Goal: Task Accomplishment & Management: Use online tool/utility

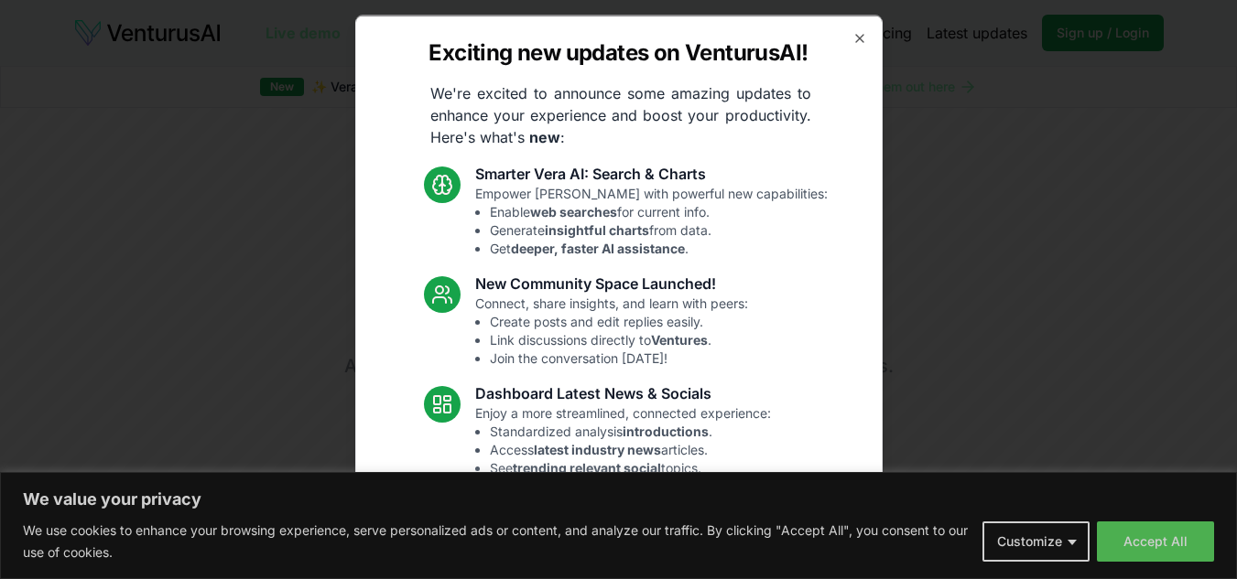
scroll to position [92, 0]
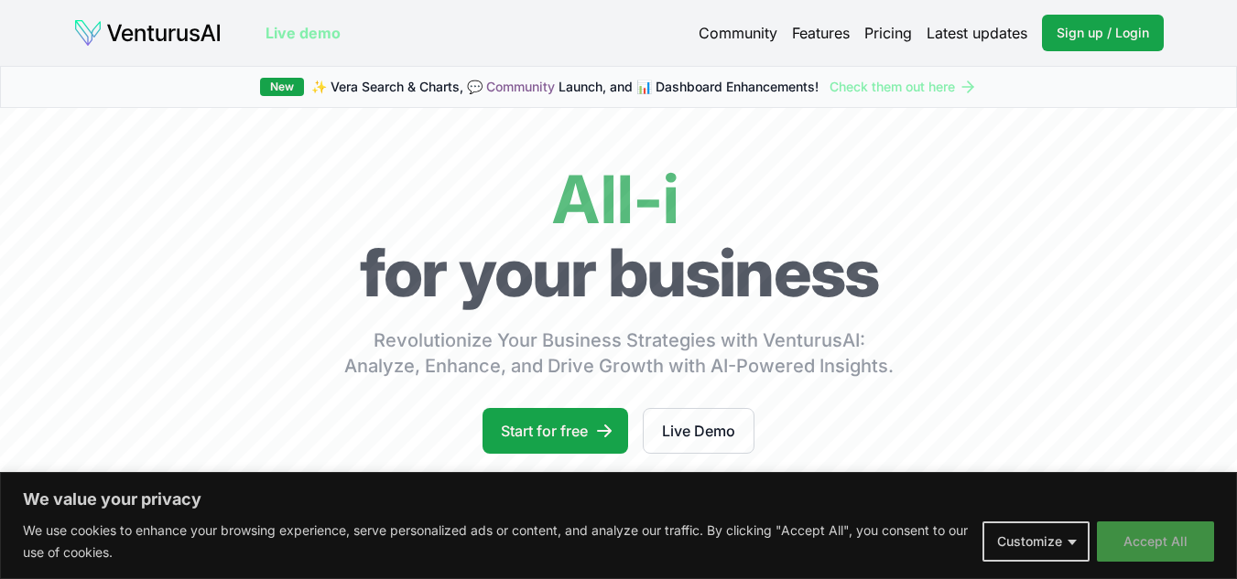
click at [1183, 535] on button "Accept All" at bounding box center [1154, 542] width 117 height 40
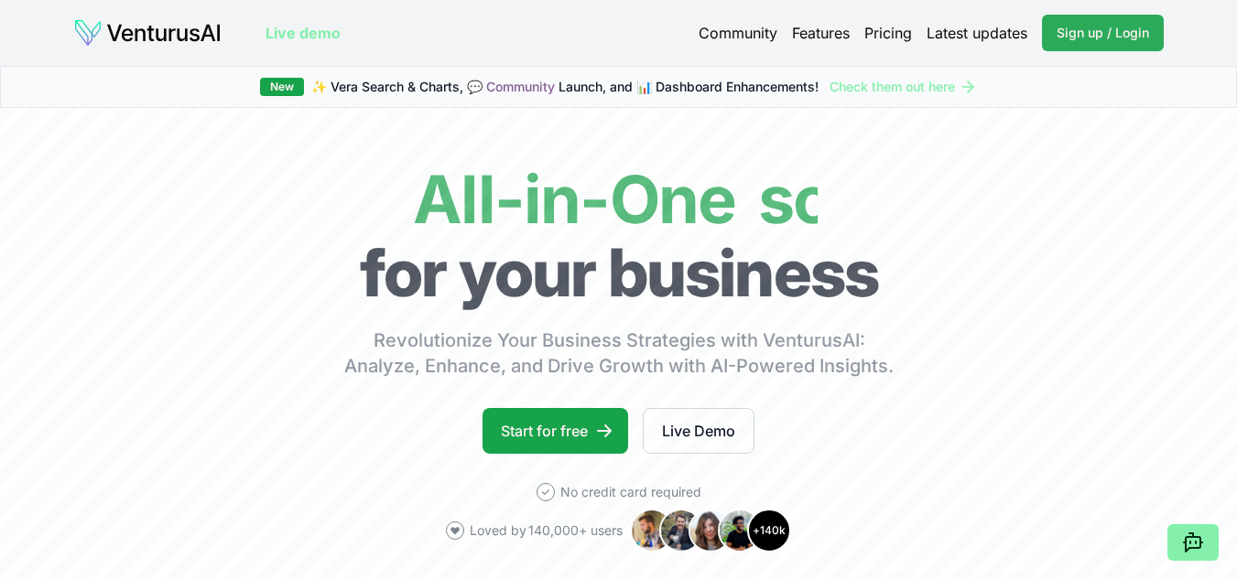
click at [1073, 35] on span "Sign up / Login" at bounding box center [1102, 33] width 92 height 18
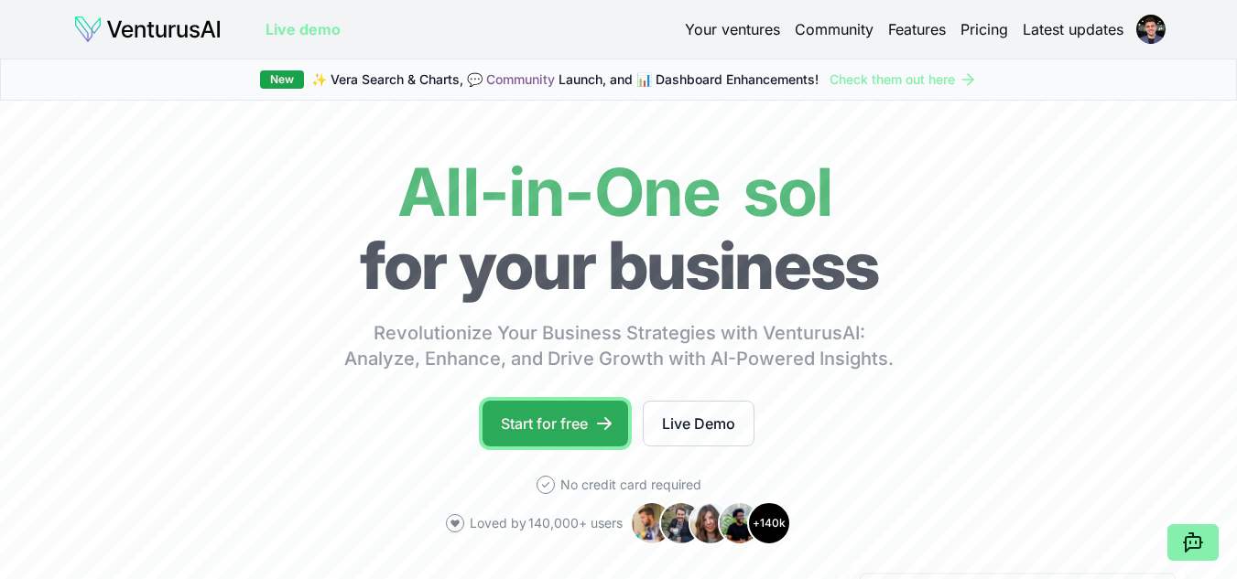
click at [594, 436] on link "Start for free" at bounding box center [555, 424] width 146 height 46
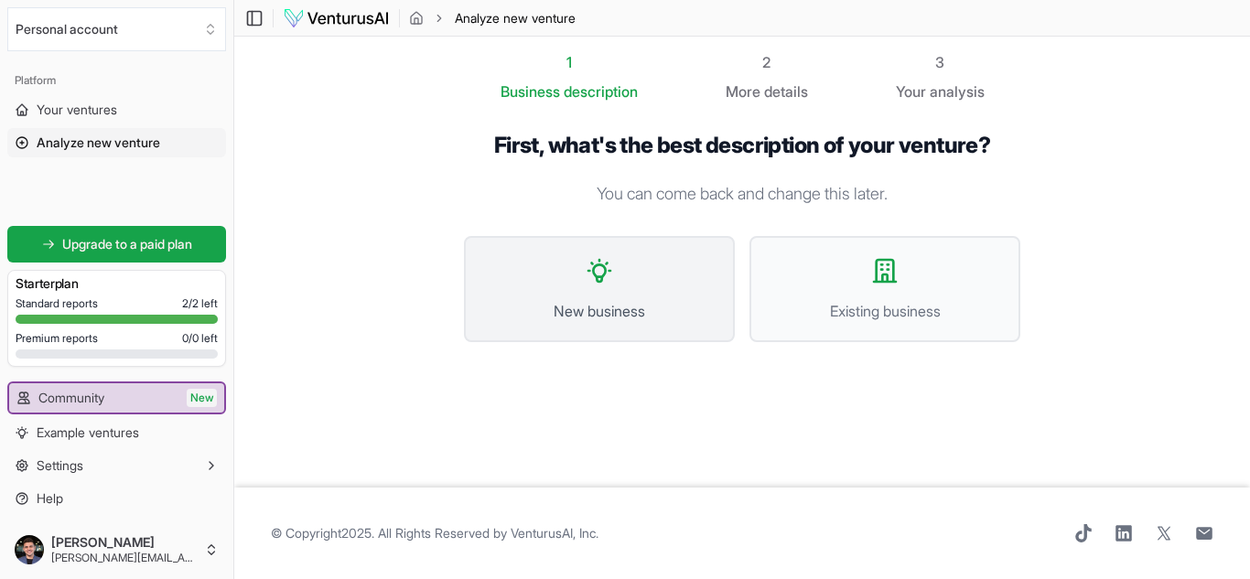
drag, startPoint x: 589, startPoint y: 294, endPoint x: 598, endPoint y: 302, distance: 11.6
click at [598, 302] on button "New business" at bounding box center [599, 289] width 271 height 106
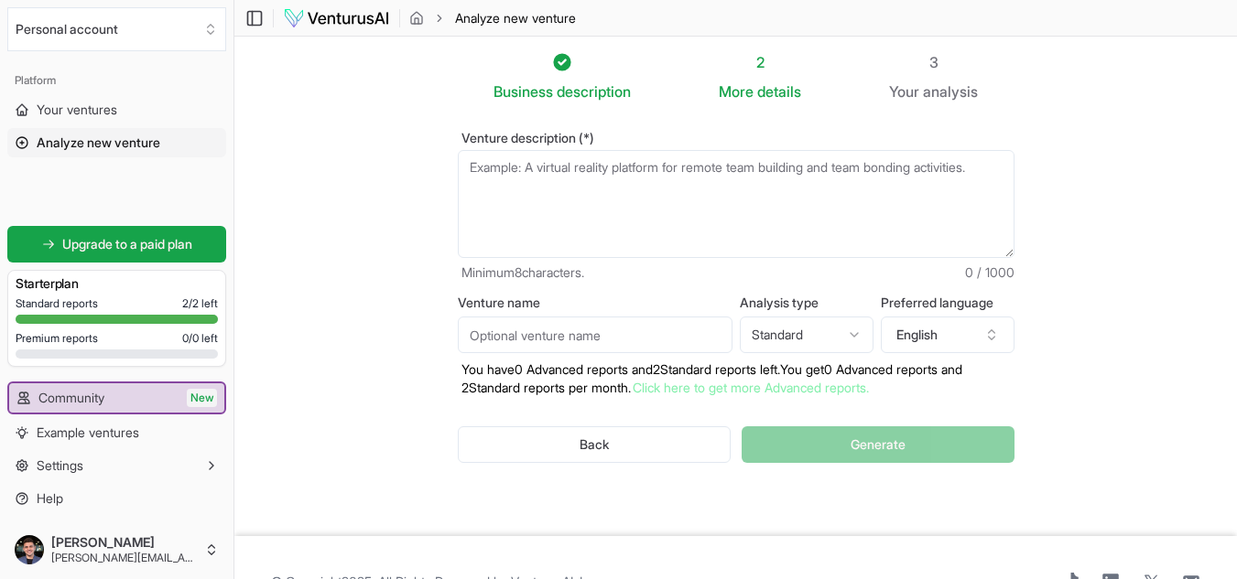
click at [636, 196] on textarea "Venture description (*)" at bounding box center [736, 204] width 556 height 108
paste textarea "Plataforma que usa blockchain para garantir segurança, controle e interoperabil…"
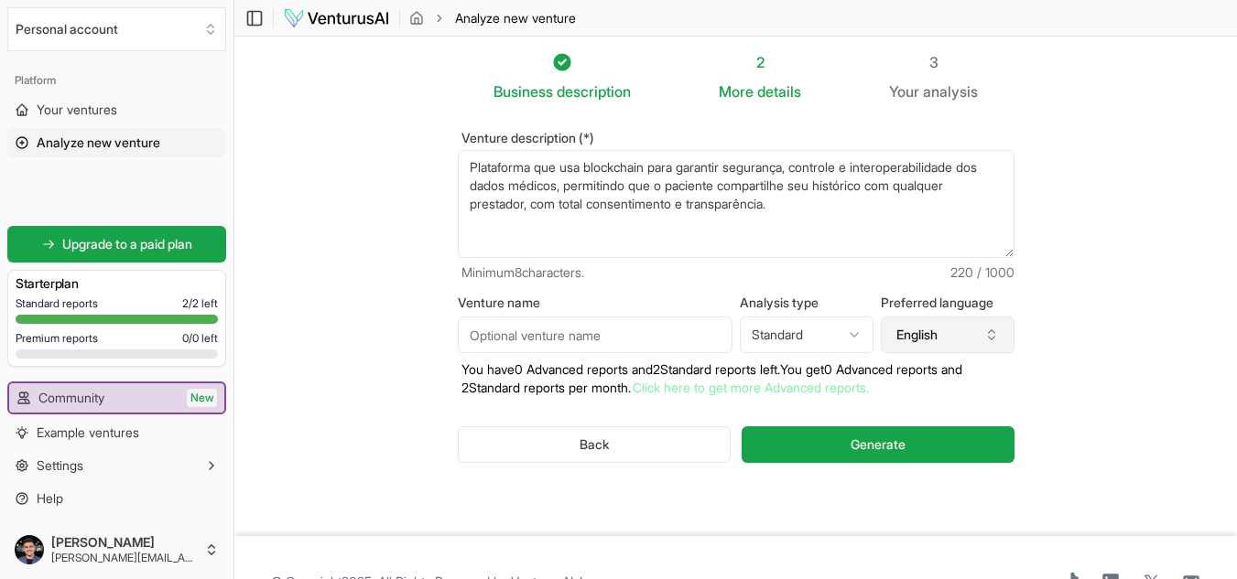
type textarea "Plataforma que usa blockchain para garantir segurança, controle e interoperabil…"
click at [936, 348] on button "English" at bounding box center [947, 335] width 134 height 37
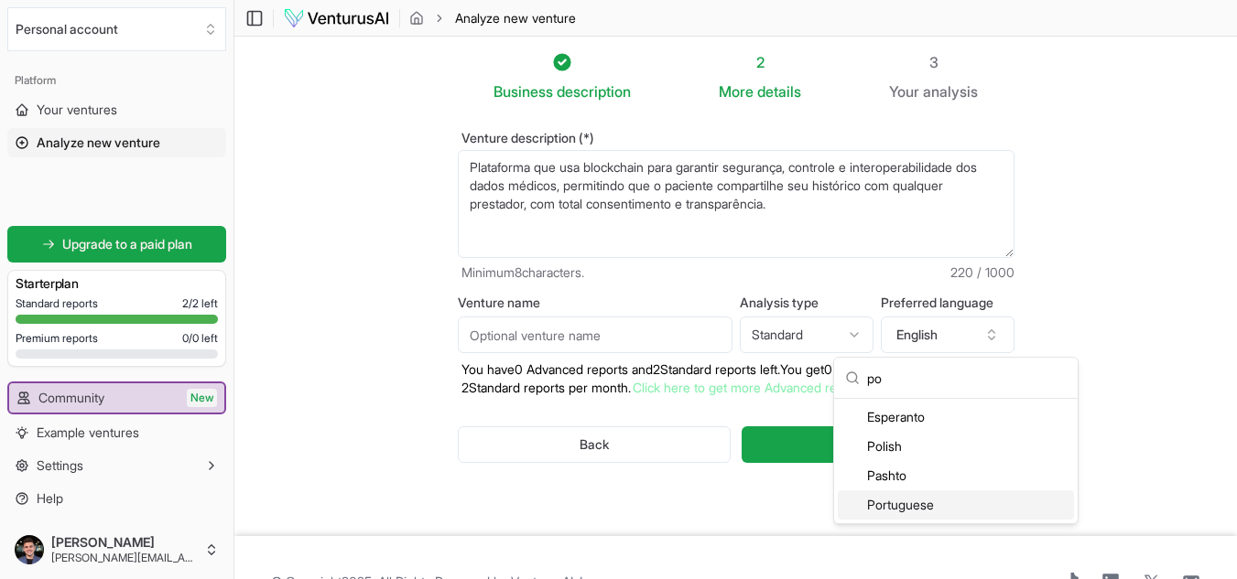
type input "po"
click at [895, 504] on div "Portuguese" at bounding box center [955, 505] width 236 height 29
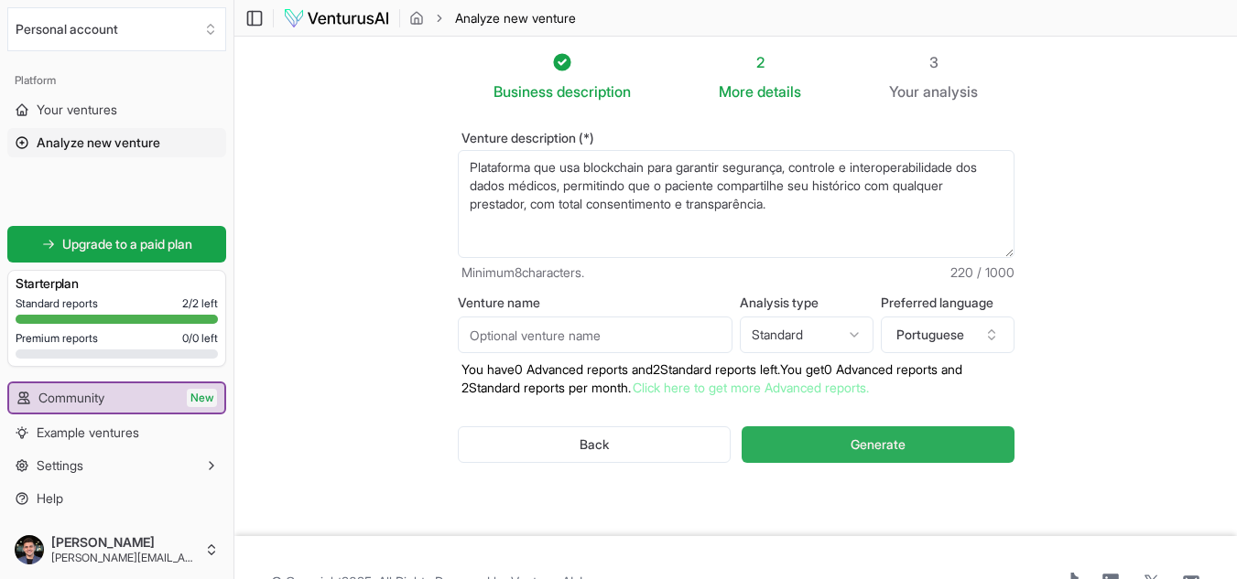
click at [894, 448] on span "Generate" at bounding box center [877, 445] width 55 height 18
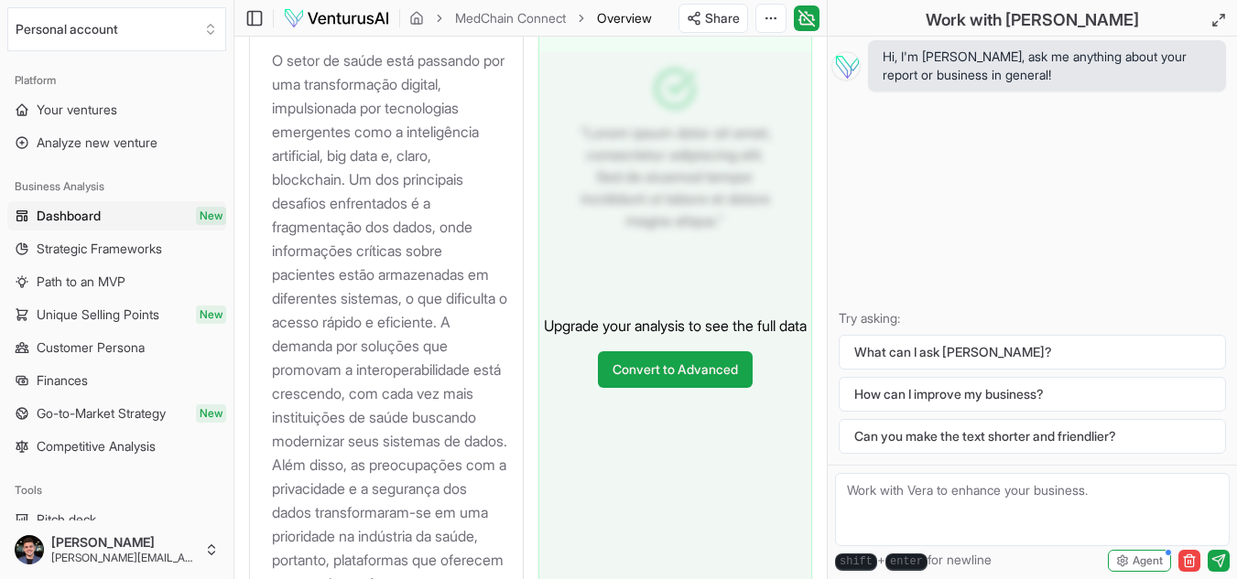
scroll to position [2105, 0]
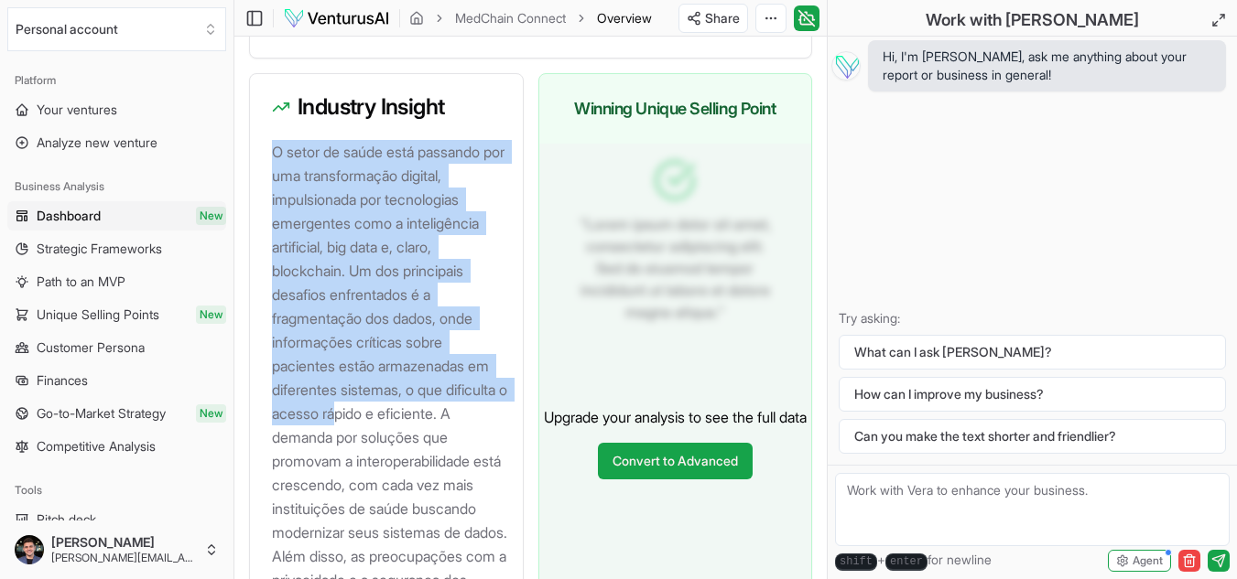
drag, startPoint x: 277, startPoint y: 170, endPoint x: 411, endPoint y: 426, distance: 288.2
click at [411, 426] on p "O setor de saúde está passando por uma transformação digital, impulsionada por …" at bounding box center [390, 437] width 236 height 595
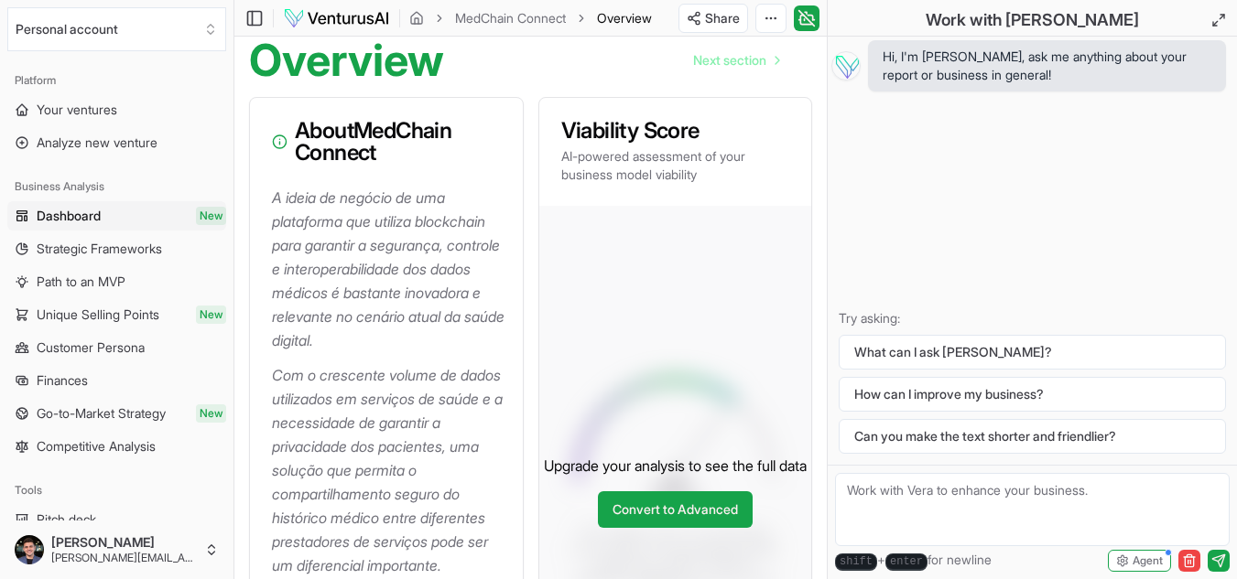
scroll to position [0, 0]
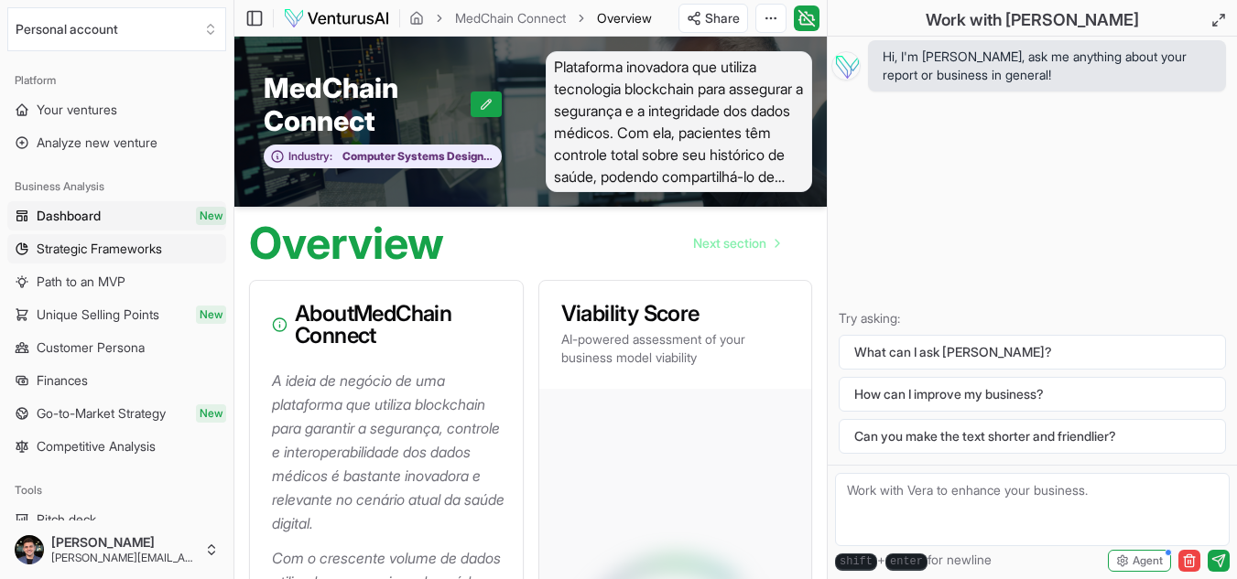
click at [136, 244] on span "Strategic Frameworks" at bounding box center [99, 249] width 125 height 18
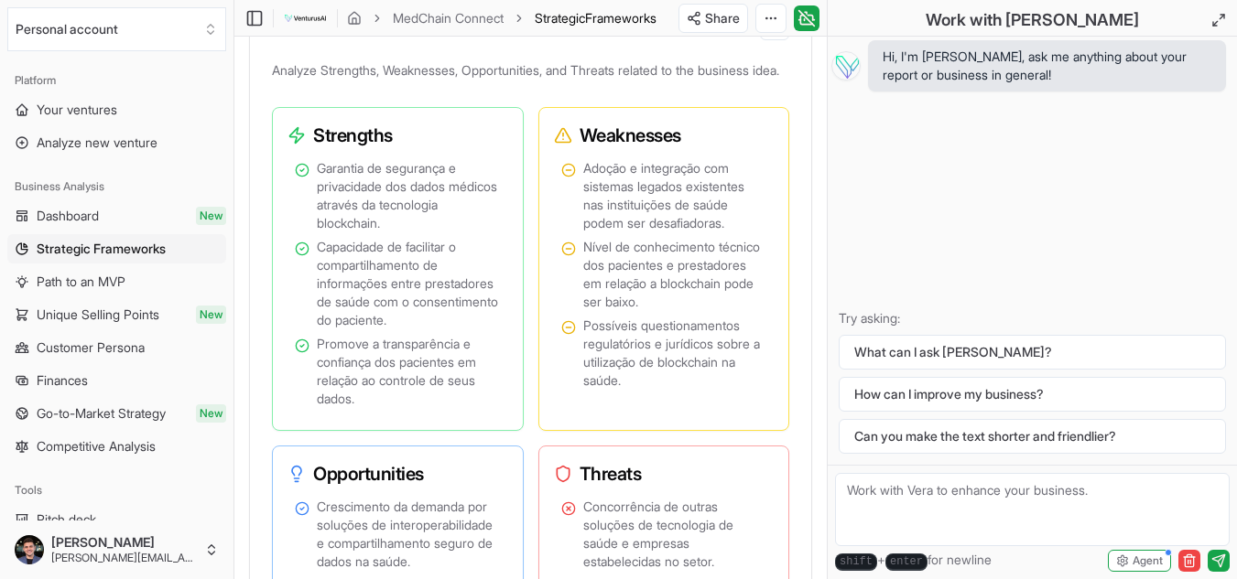
scroll to position [1373, 0]
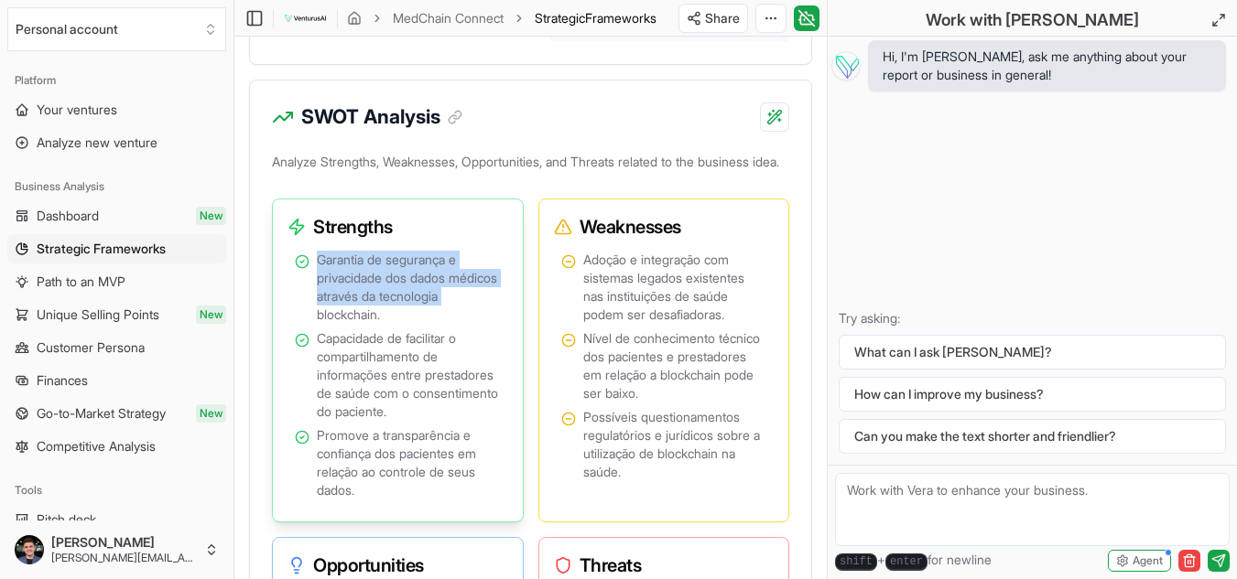
drag, startPoint x: 319, startPoint y: 293, endPoint x: 384, endPoint y: 353, distance: 89.4
click at [383, 324] on span "Garantia de segurança e privacidade dos dados médicos através da tecnologia blo…" at bounding box center [409, 287] width 184 height 73
click at [384, 324] on span "Garantia de segurança e privacidade dos dados médicos através da tecnologia blo…" at bounding box center [409, 287] width 184 height 73
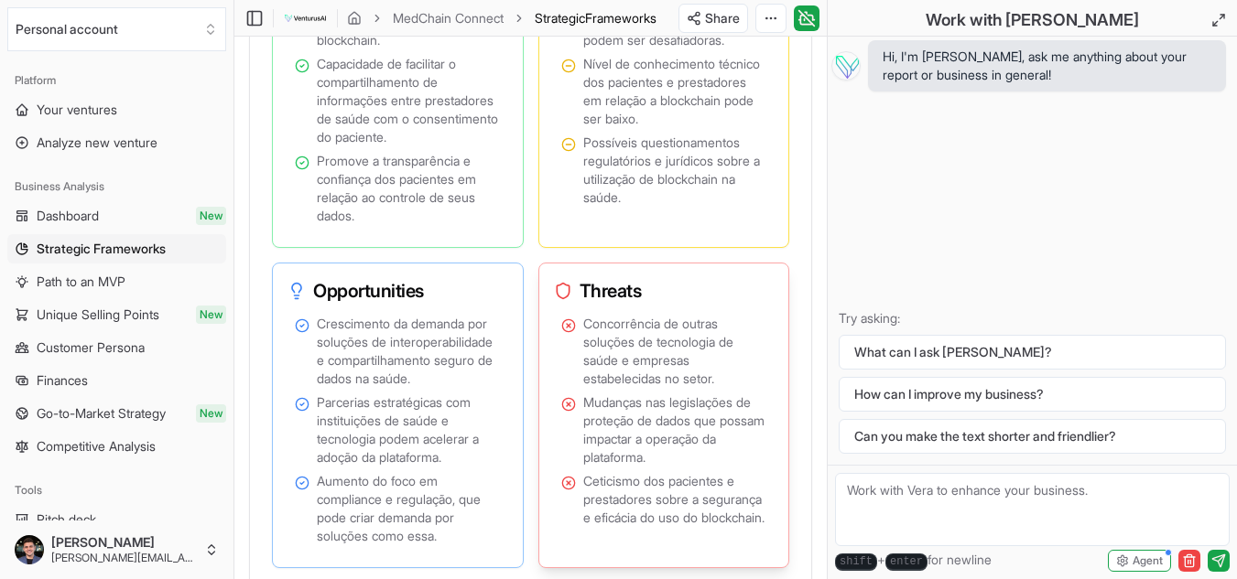
scroll to position [1739, 0]
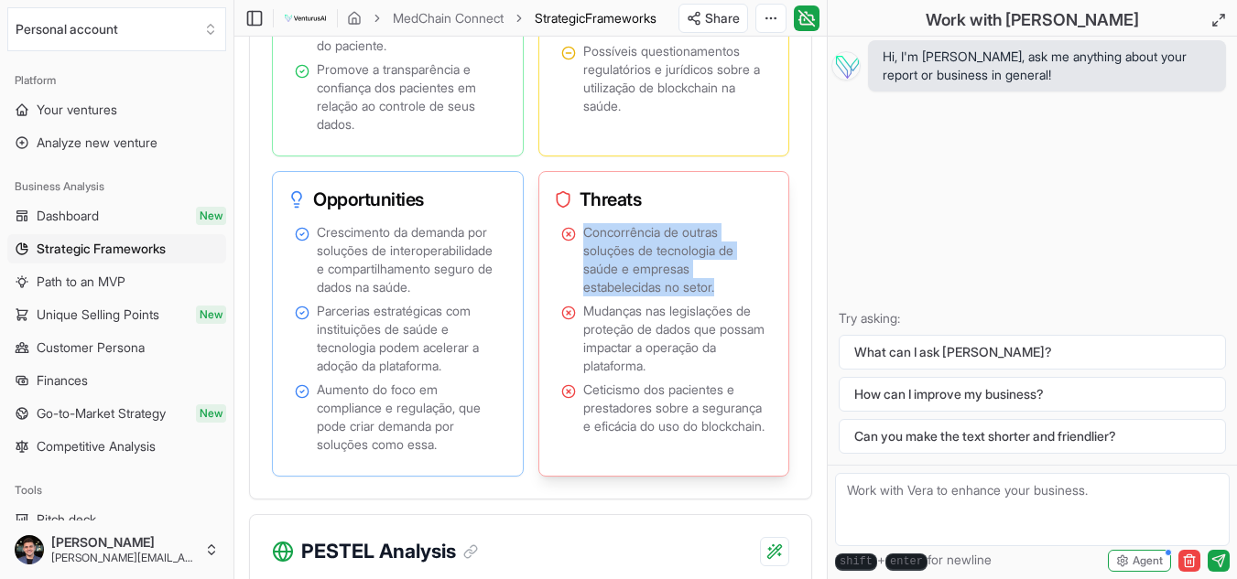
drag, startPoint x: 580, startPoint y: 273, endPoint x: 724, endPoint y: 326, distance: 153.2
click at [724, 297] on li "Concorrência de outras soluções de tecnologia de saúde e empresas estabelecidas…" at bounding box center [664, 259] width 206 height 73
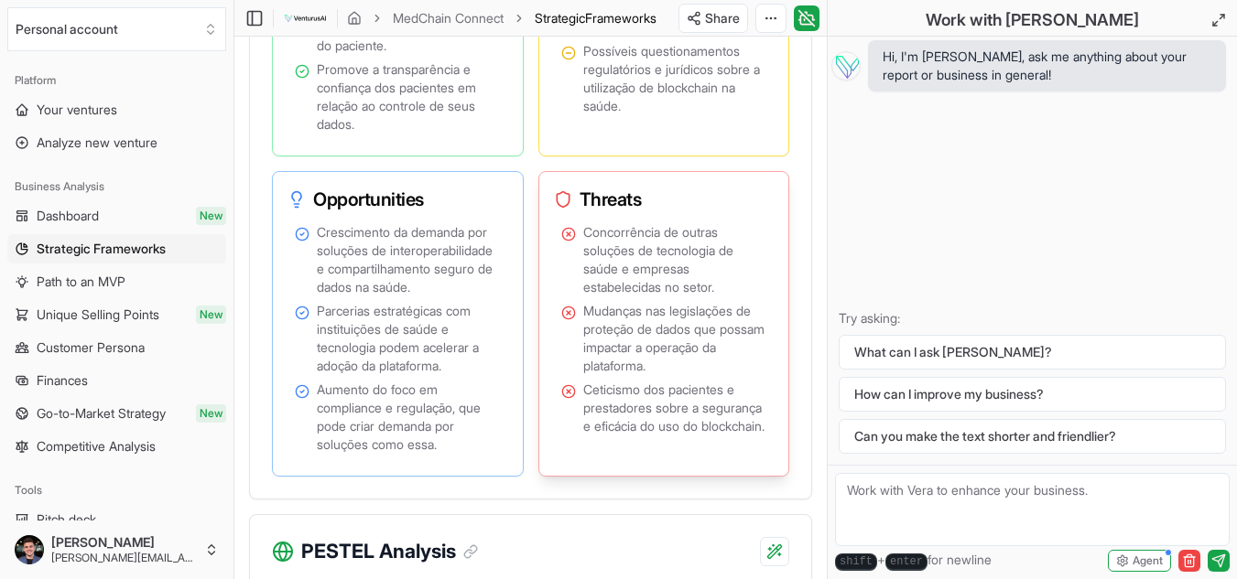
click at [729, 336] on ul "Concorrência de outras soluções de tecnologia de saúde e empresas estabelecidas…" at bounding box center [664, 329] width 206 height 212
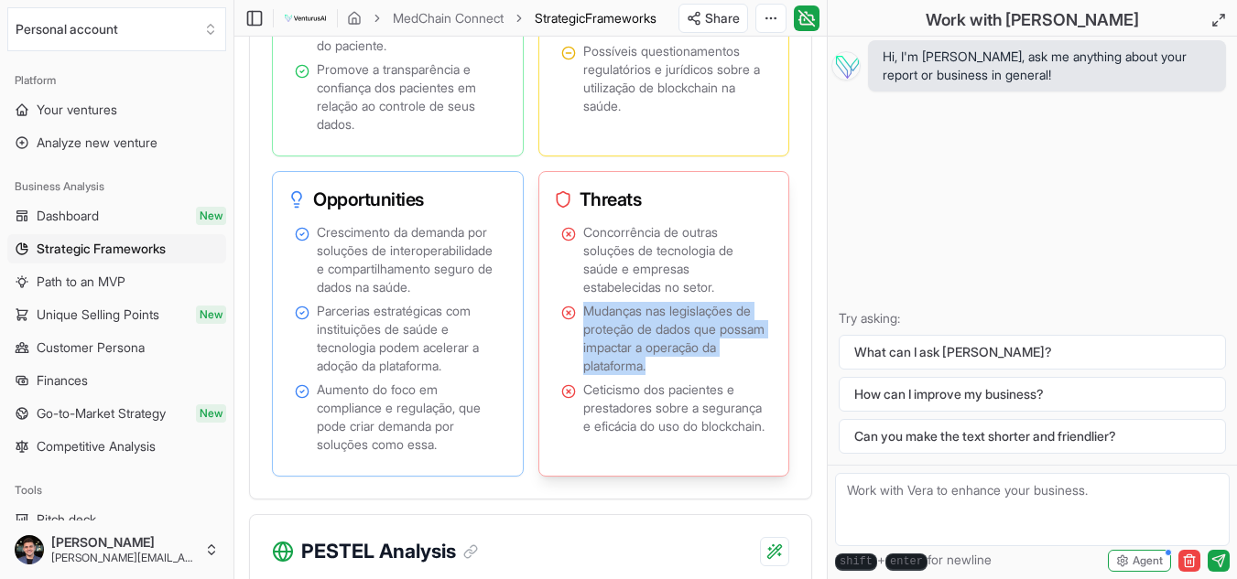
drag, startPoint x: 581, startPoint y: 338, endPoint x: 698, endPoint y: 391, distance: 128.6
click at [686, 394] on ul "Concorrência de outras soluções de tecnologia de saúde e empresas estabelecidas…" at bounding box center [664, 329] width 206 height 212
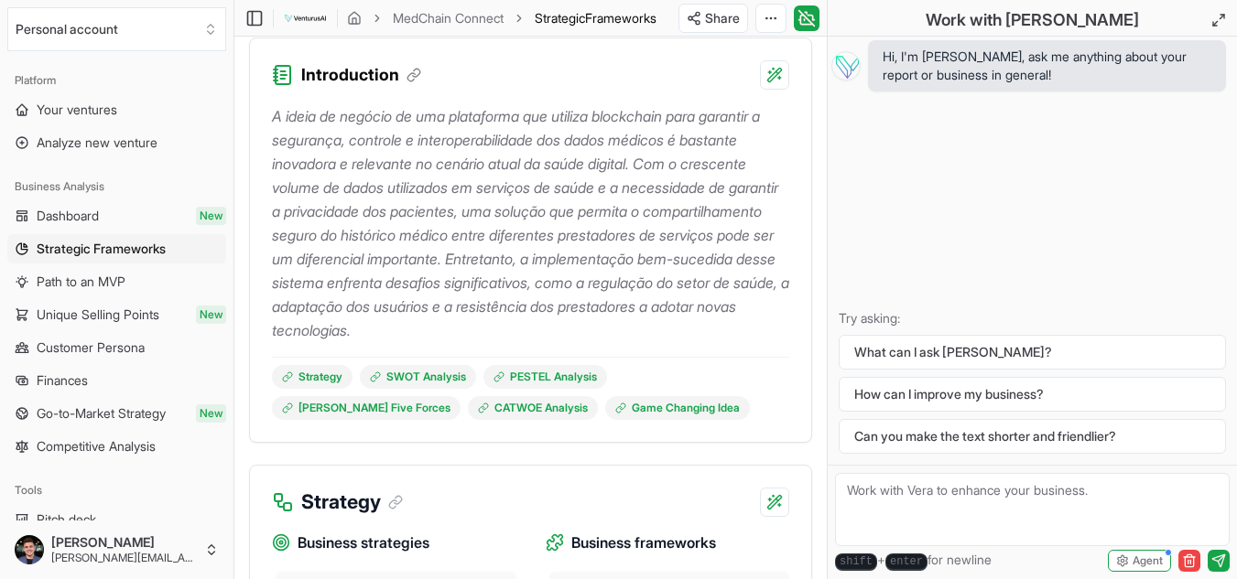
scroll to position [188, 0]
